Goal: Find contact information: Obtain details needed to contact an individual or organization

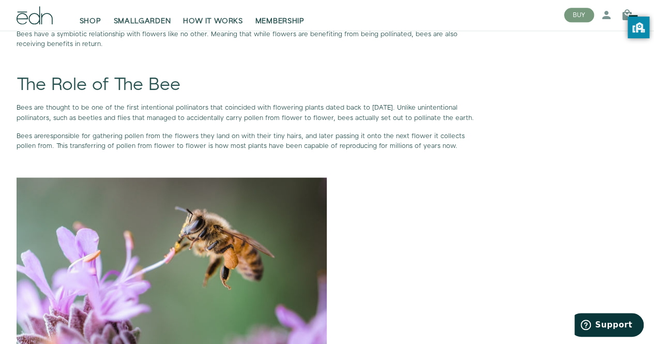
scroll to position [642, 0]
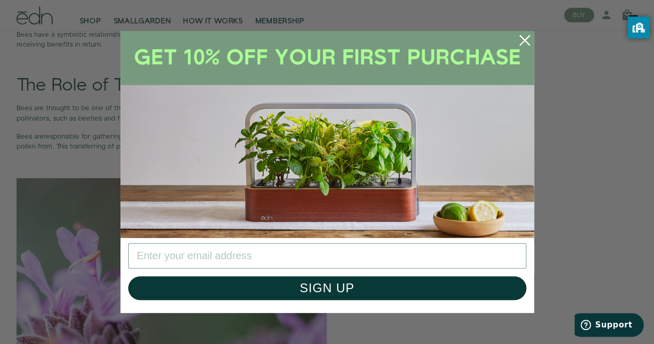
click at [523, 40] on icon "Close dialog" at bounding box center [523, 40] width 9 height 9
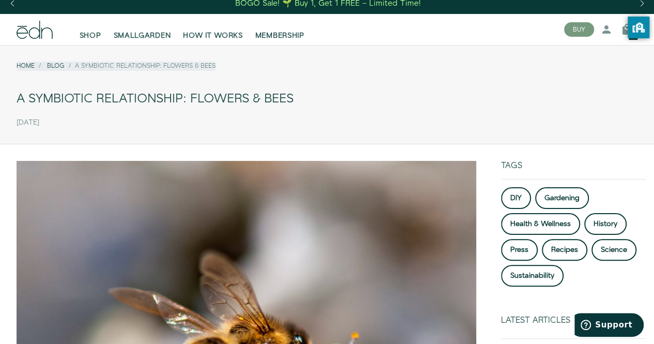
scroll to position [0, 0]
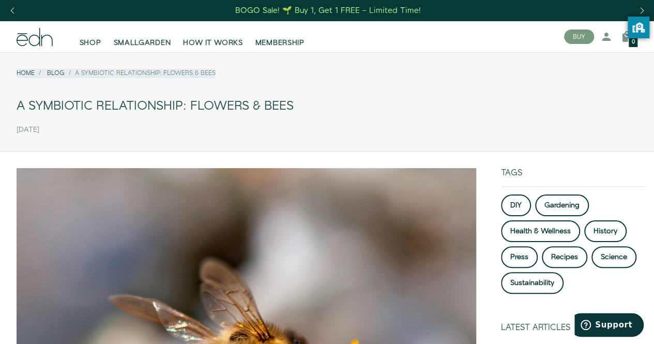
drag, startPoint x: 19, startPoint y: 104, endPoint x: 295, endPoint y: 104, distance: 276.4
click at [295, 104] on div "A Symbiotic Relationship: Flowers & Bees" at bounding box center [327, 106] width 620 height 23
copy div "A Symbiotic Relationship: Flowers & Bees"
click at [45, 37] on icon at bounding box center [35, 37] width 36 height 18
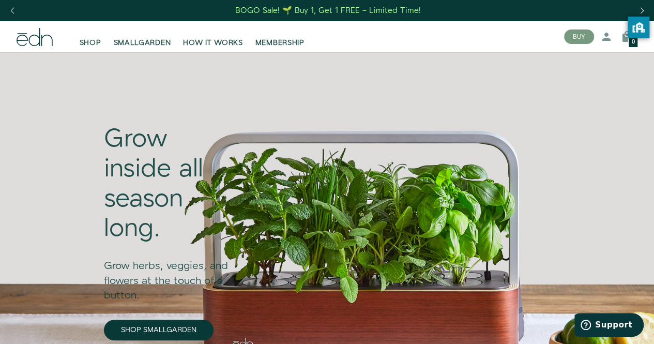
click at [49, 39] on icon at bounding box center [35, 37] width 36 height 18
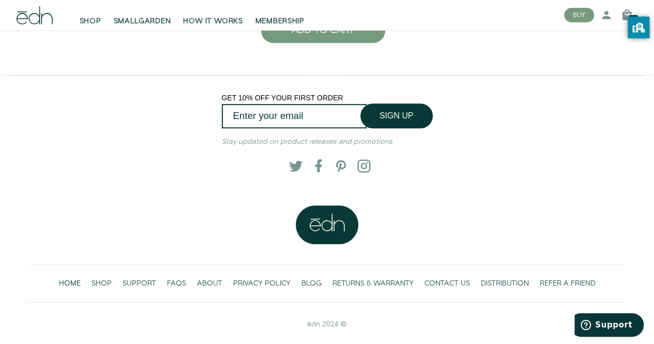
scroll to position [2226, 0]
drag, startPoint x: 345, startPoint y: 321, endPoint x: 296, endPoint y: 318, distance: 49.2
click at [296, 319] on div "ēdn 2024 ©" at bounding box center [327, 324] width 600 height 10
click at [424, 280] on span "CONTACT US" at bounding box center [446, 283] width 45 height 10
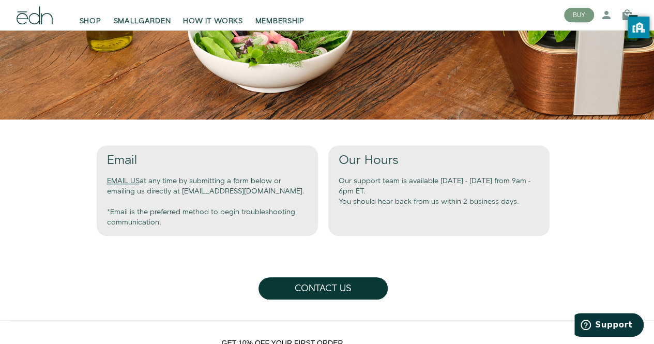
scroll to position [322, 0]
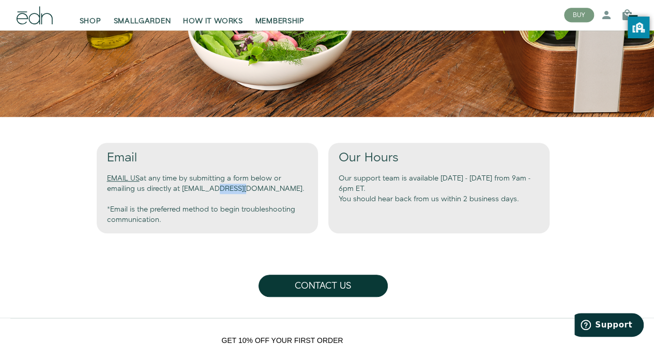
drag, startPoint x: 85, startPoint y: 188, endPoint x: 58, endPoint y: 188, distance: 26.9
click at [97, 188] on div "Email EMAIL US at any time by submitting a form below or emailing us directly a…" at bounding box center [207, 188] width 221 height 90
copy div "edntech"
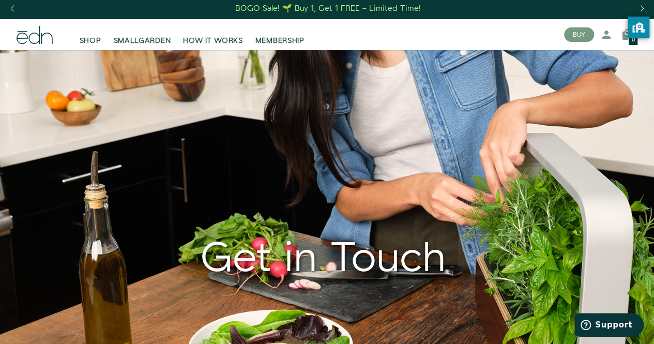
scroll to position [1, 0]
